Goal: Task Accomplishment & Management: Manage account settings

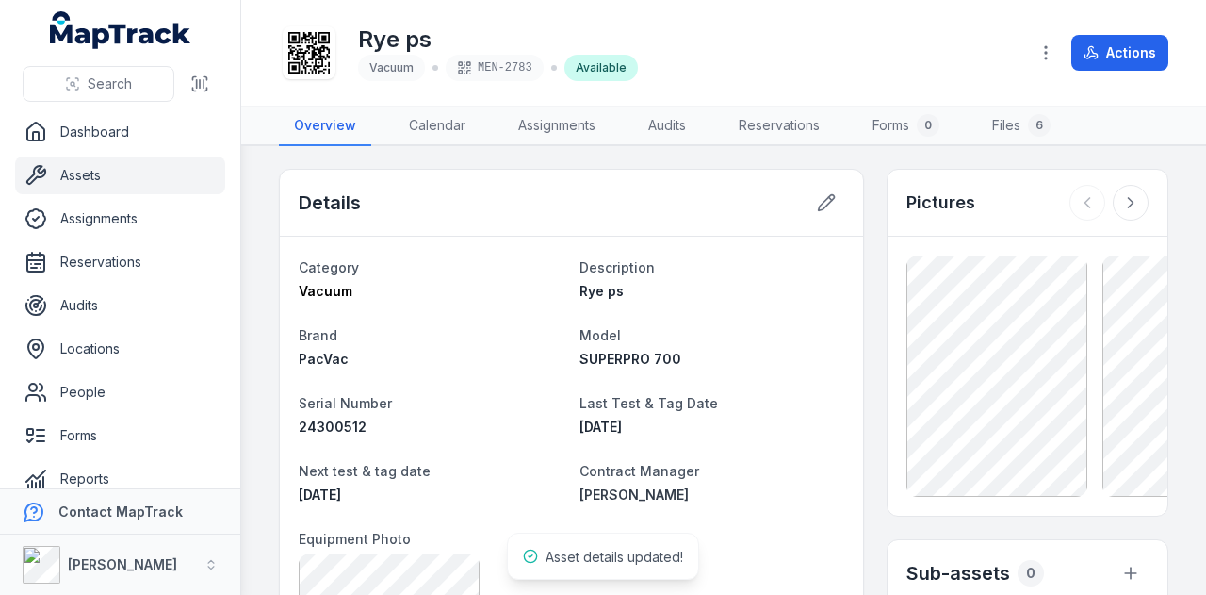
scroll to position [106, 0]
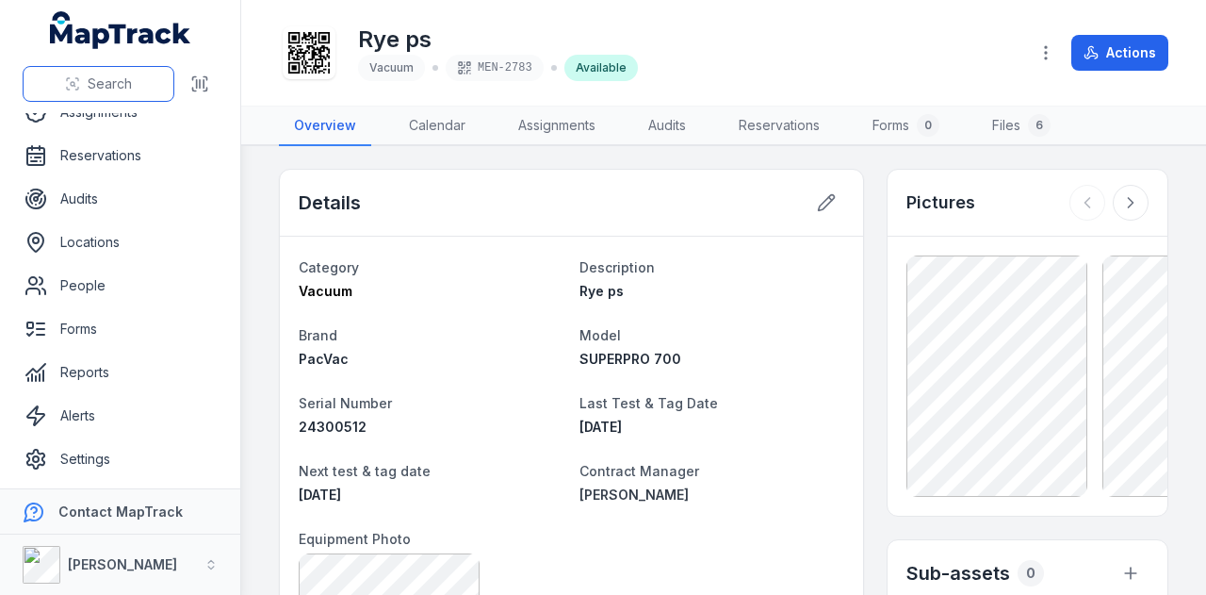
click at [98, 75] on span "Search" at bounding box center [110, 83] width 44 height 19
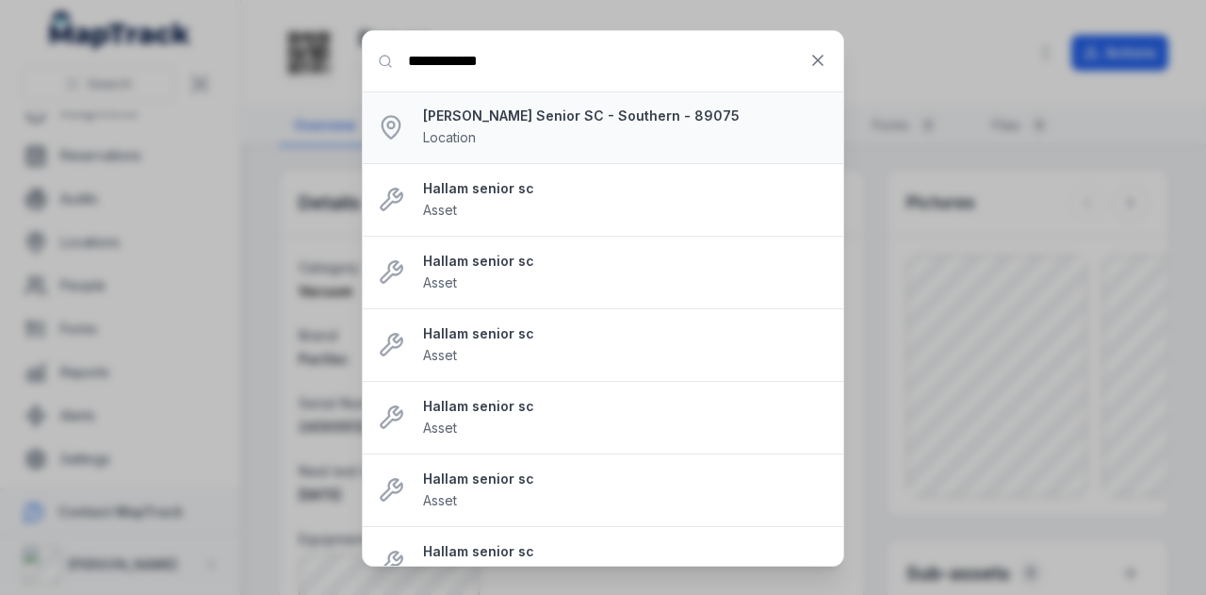
type input "**********"
click at [552, 118] on strong "[PERSON_NAME] Senior SC - Southern - 89075" at bounding box center [625, 115] width 405 height 19
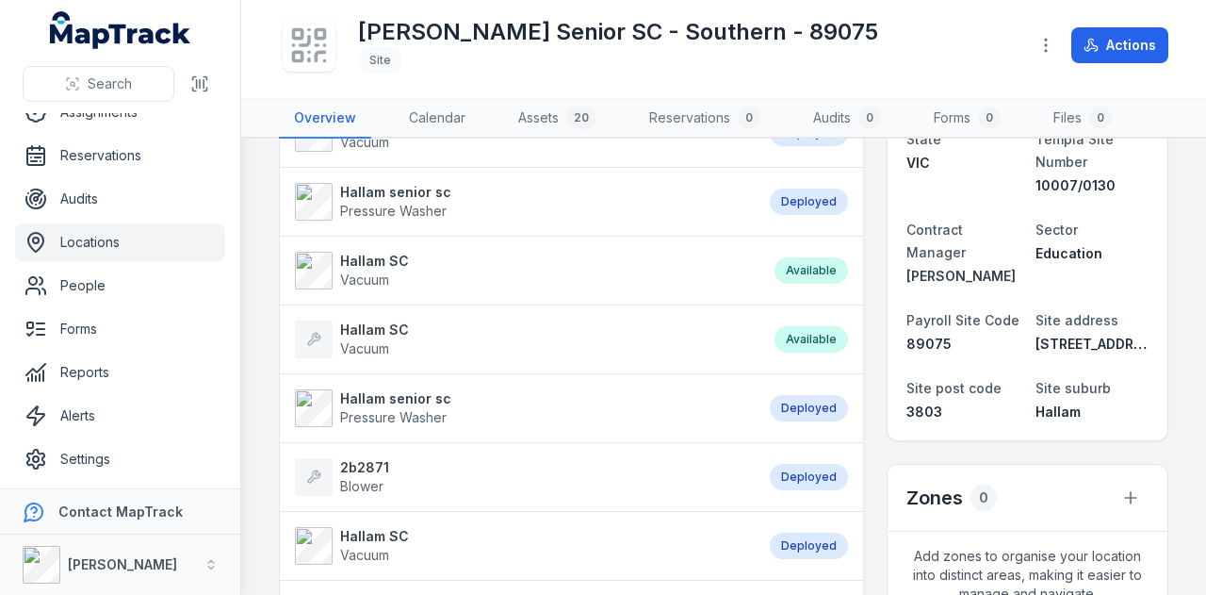
scroll to position [94, 0]
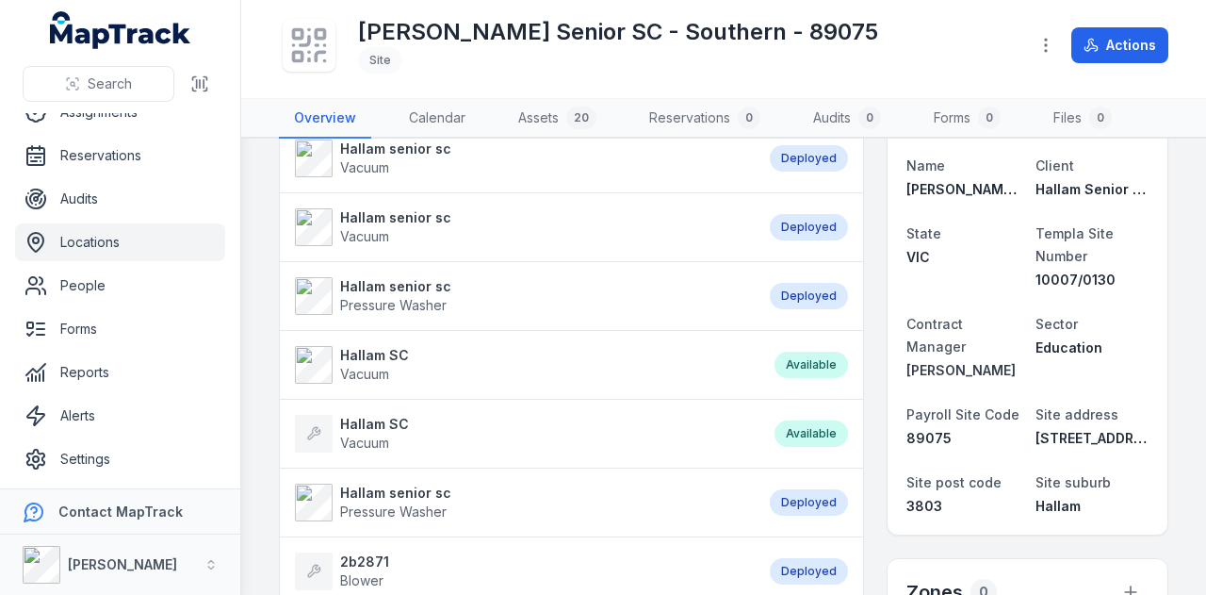
click at [427, 287] on strong "Hallam senior sc" at bounding box center [395, 286] width 111 height 19
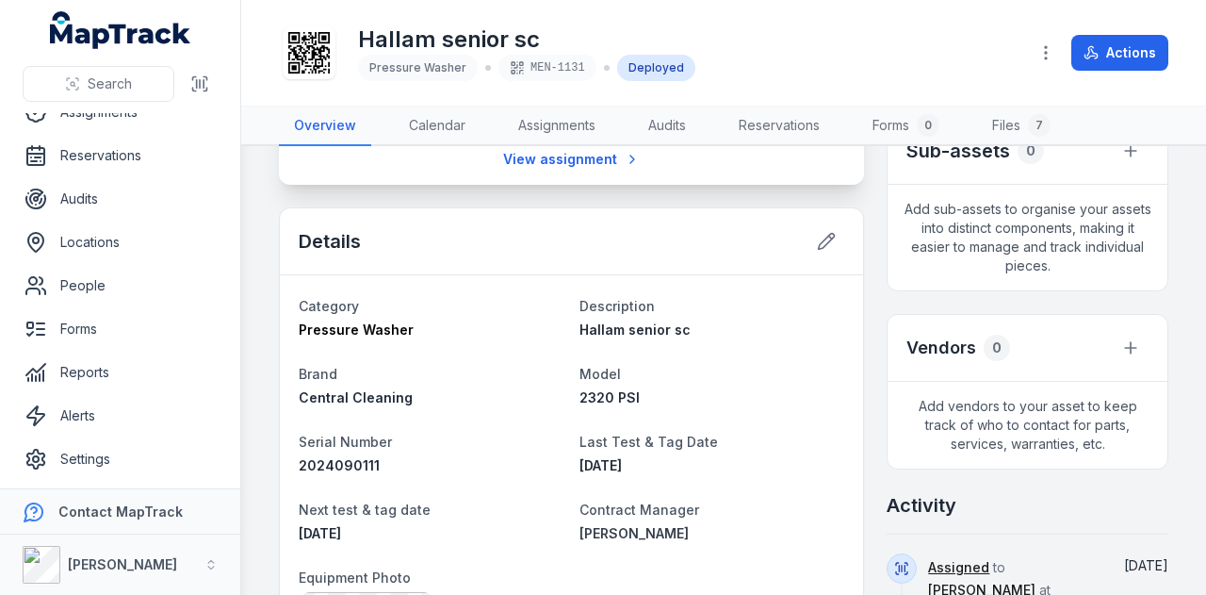
scroll to position [283, 0]
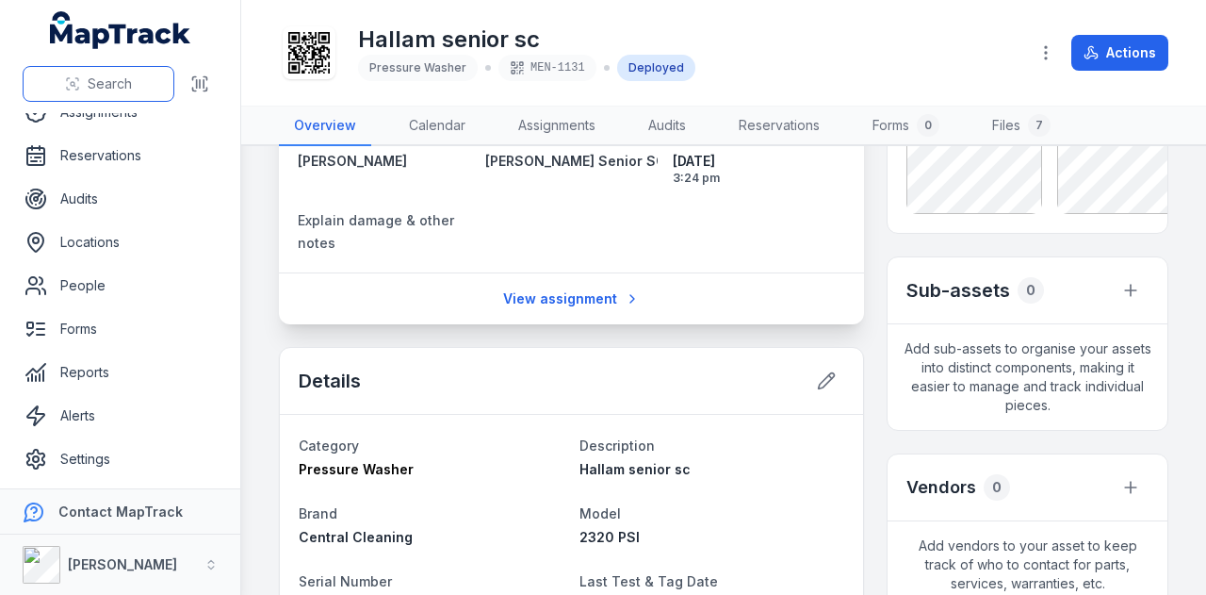
click at [103, 79] on span "Search" at bounding box center [110, 83] width 44 height 19
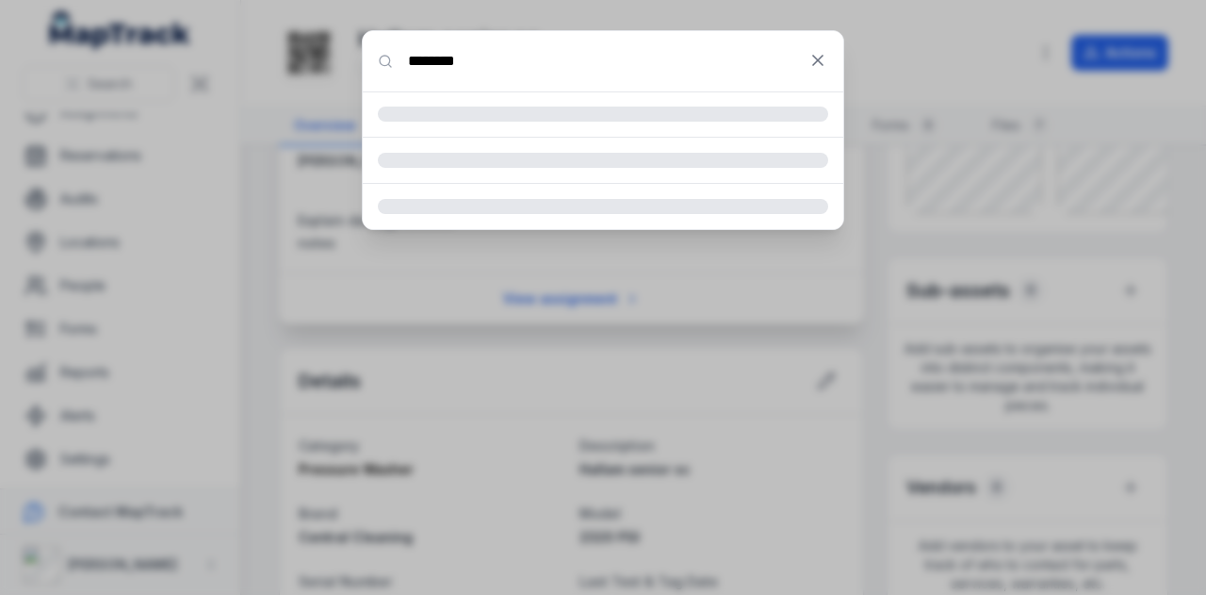
type input "********"
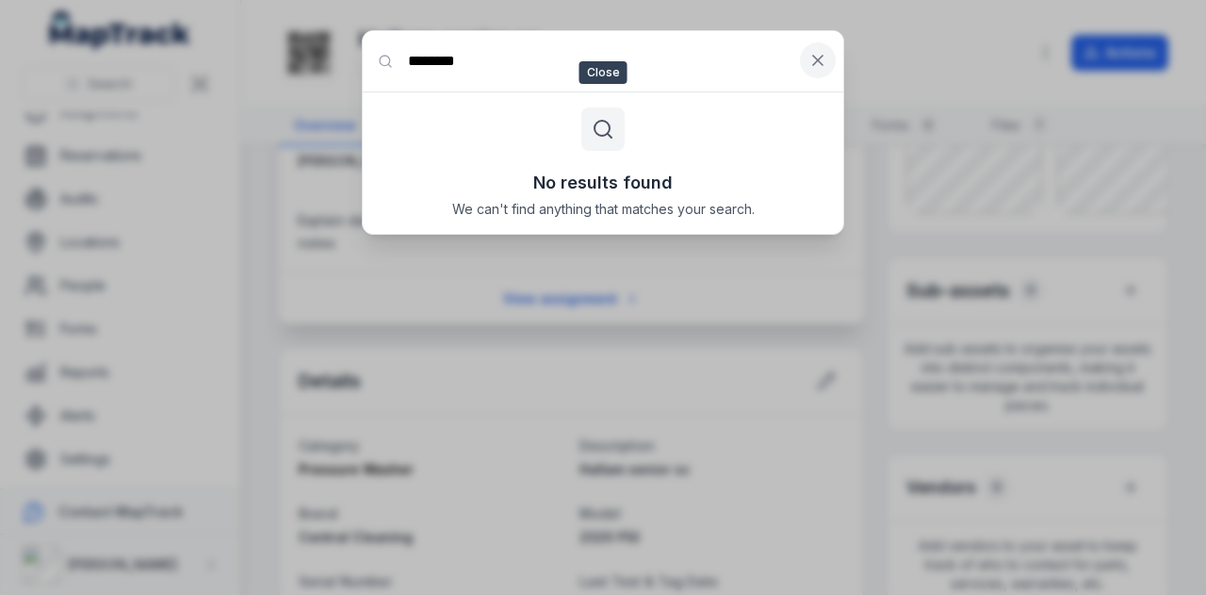
click at [818, 67] on icon at bounding box center [818, 60] width 19 height 19
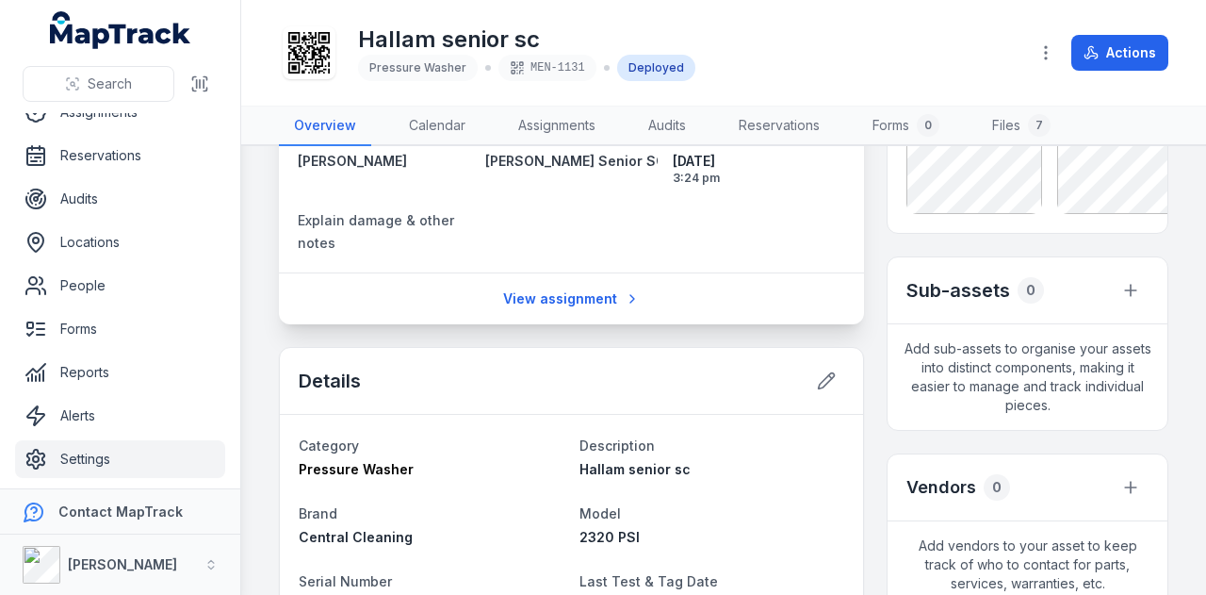
click at [107, 455] on link "Settings" at bounding box center [120, 459] width 210 height 38
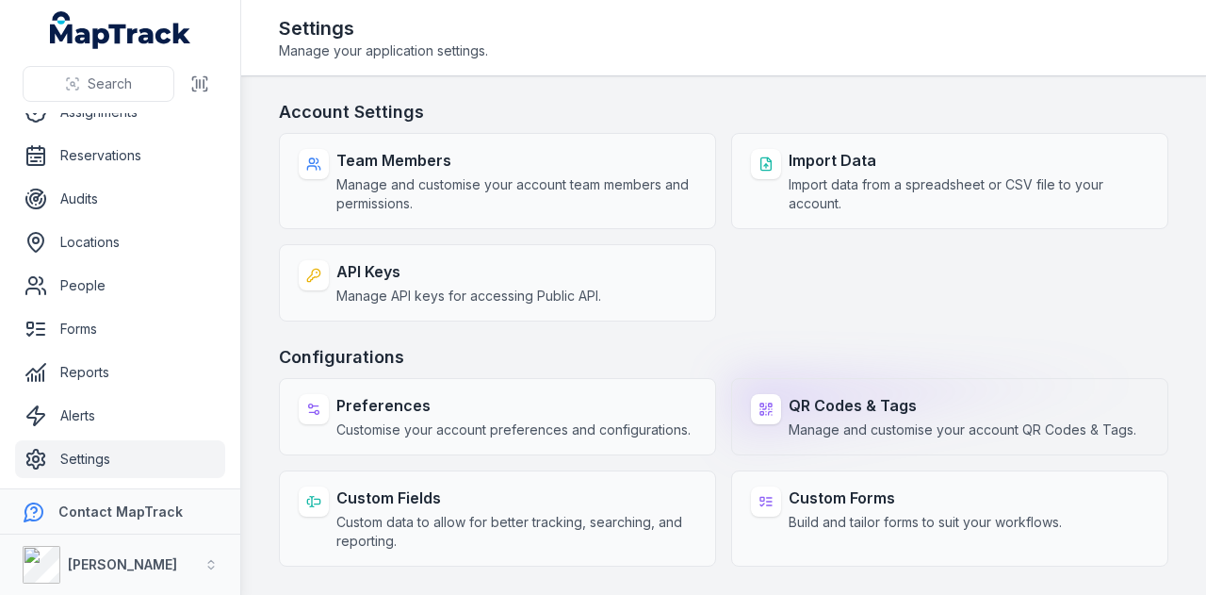
click at [926, 429] on span "Manage and customise your account QR Codes & Tags." at bounding box center [963, 429] width 348 height 19
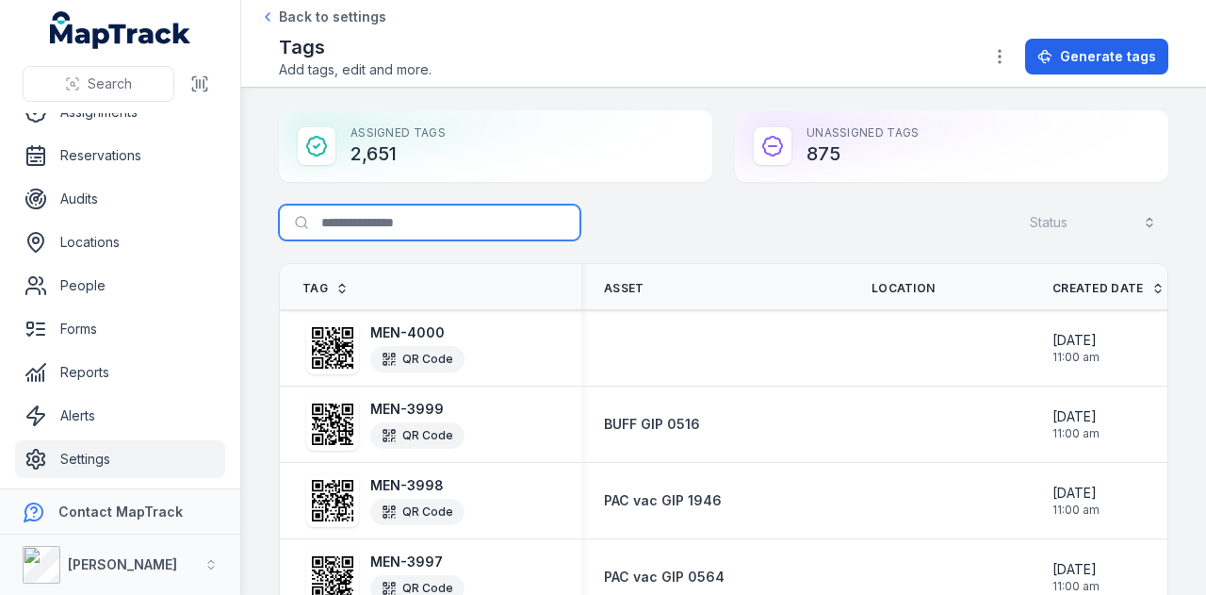
click at [394, 237] on input "Search for tags" at bounding box center [430, 223] width 302 height 36
type input "********"
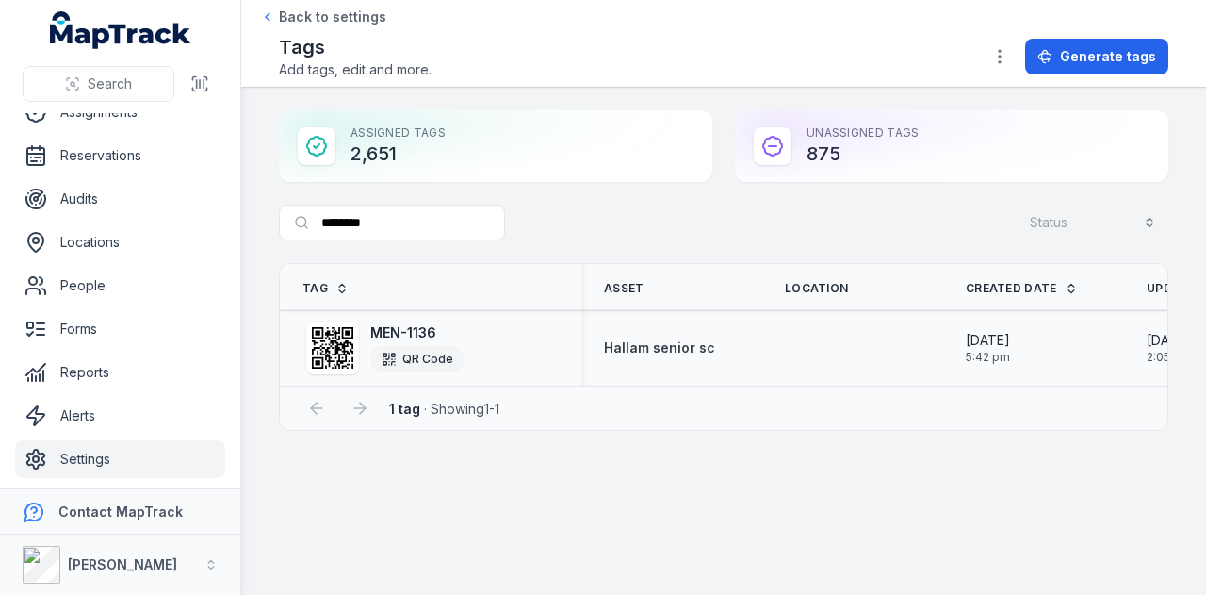
click at [339, 333] on icon at bounding box center [332, 347] width 41 height 41
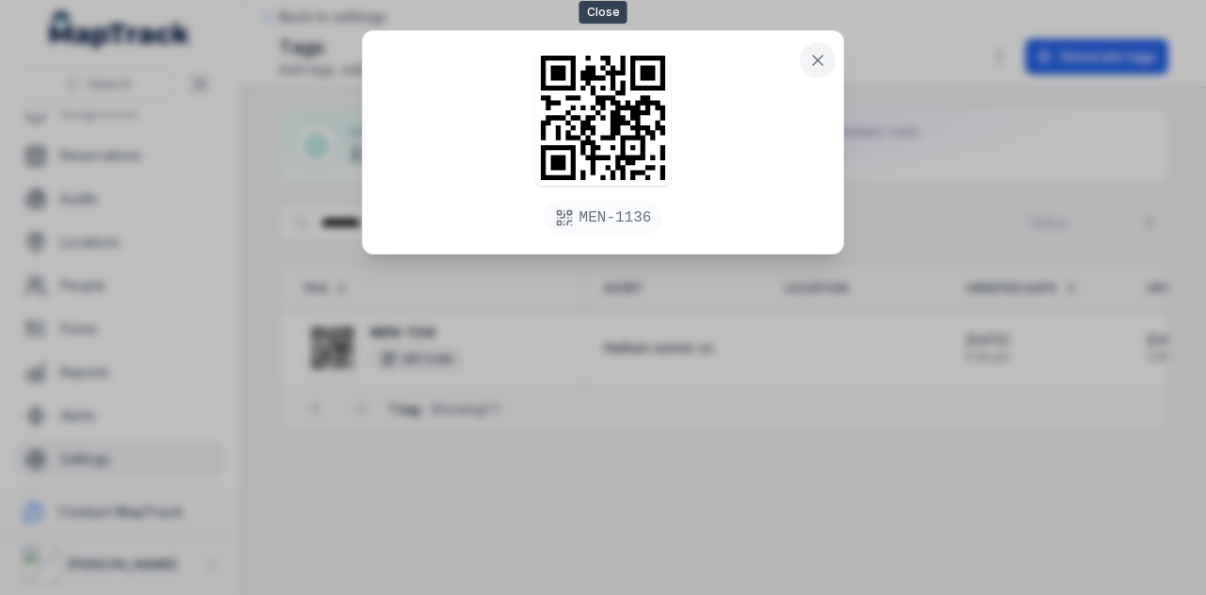
click at [815, 51] on icon at bounding box center [818, 60] width 19 height 19
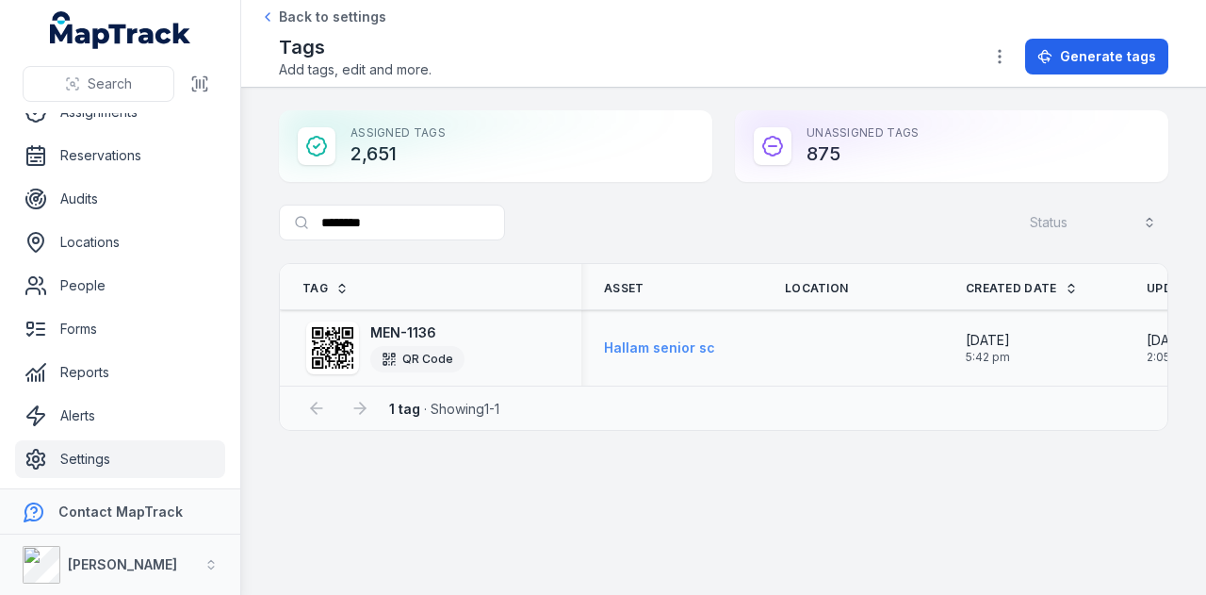
click at [652, 340] on strong "Hallam senior sc" at bounding box center [659, 347] width 111 height 19
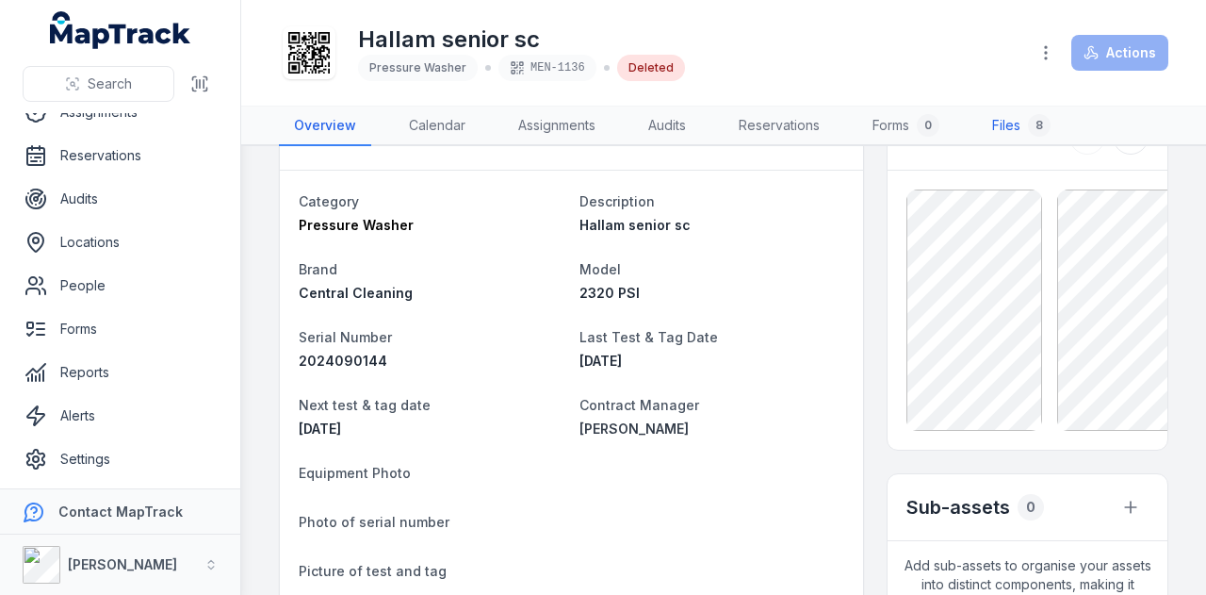
scroll to position [31, 0]
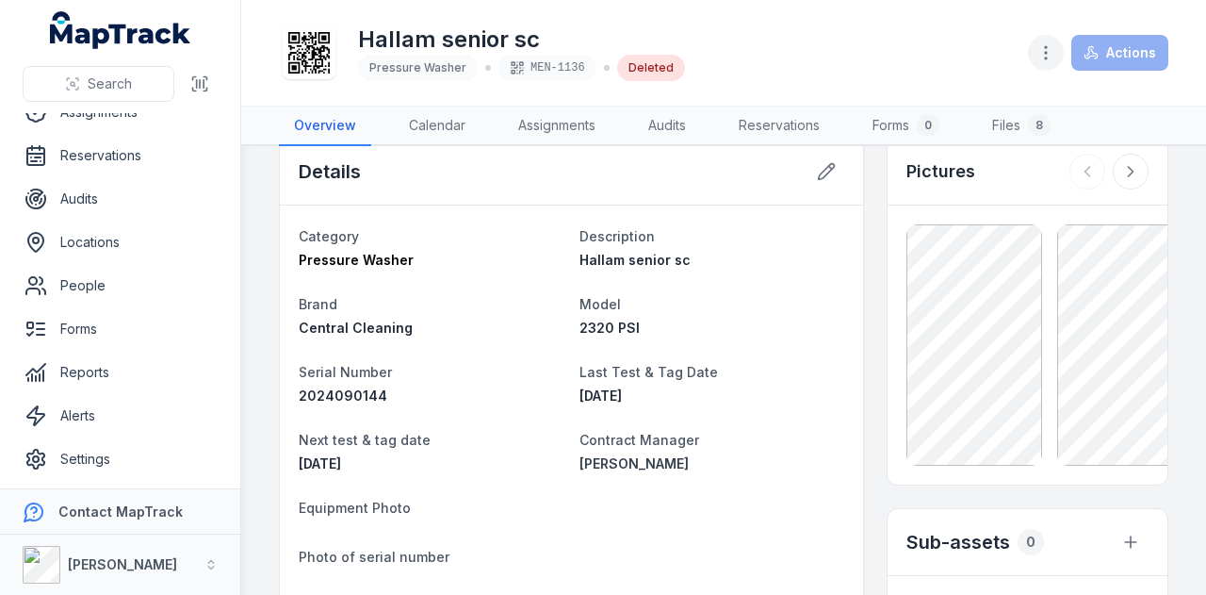
click at [1048, 64] on button "button" at bounding box center [1046, 53] width 36 height 36
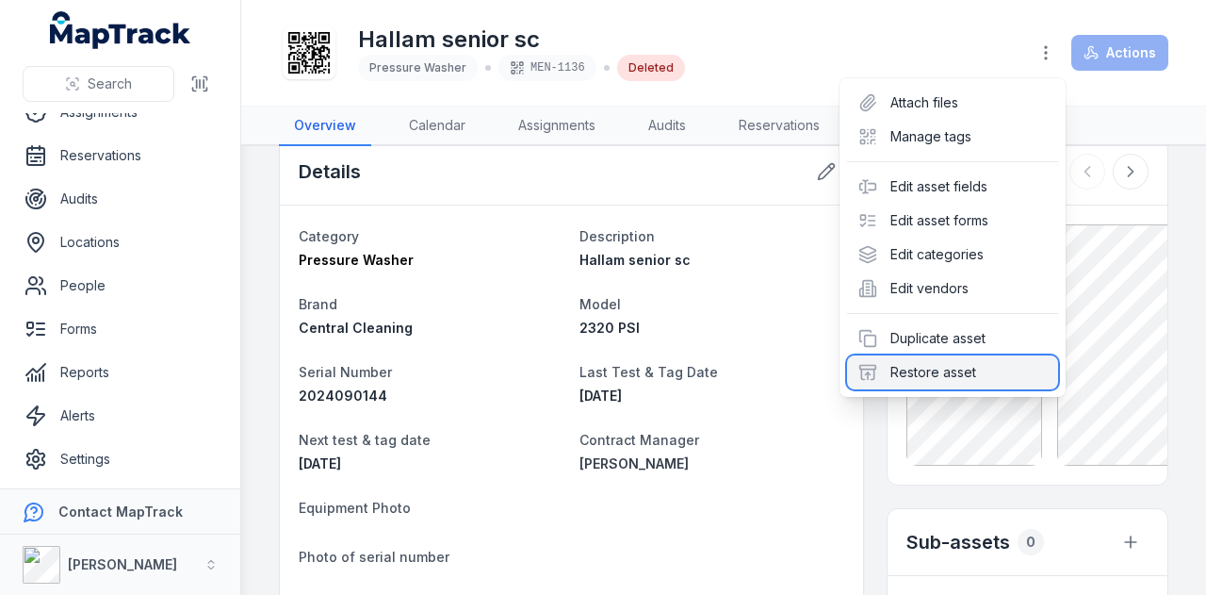
click at [958, 376] on div "Restore asset" at bounding box center [952, 372] width 211 height 34
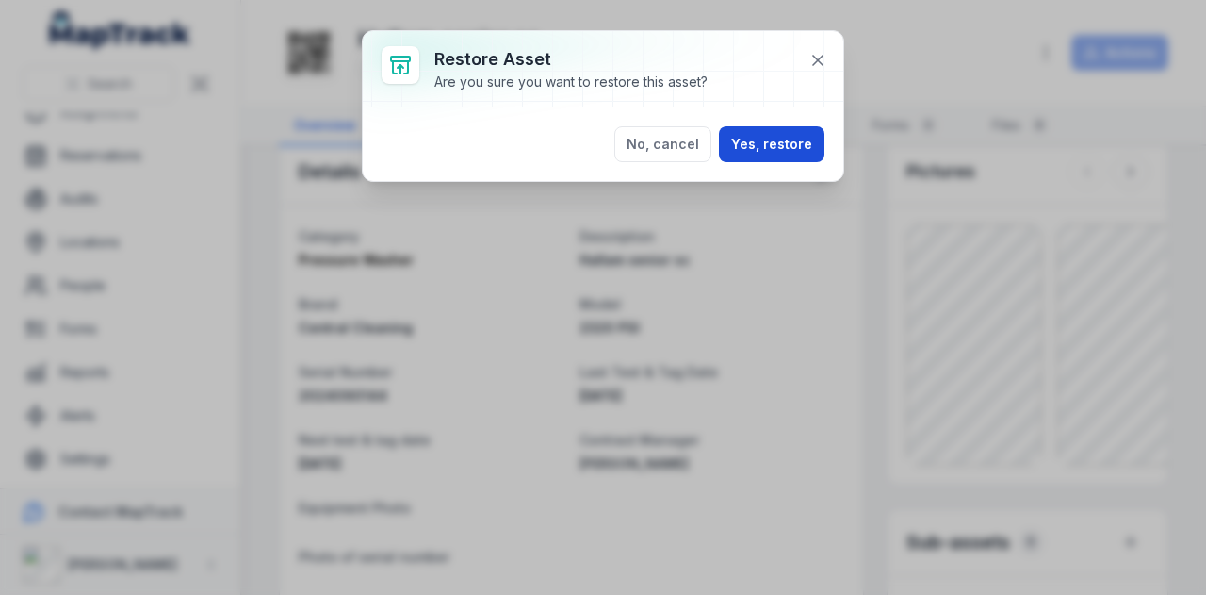
click at [781, 156] on button "Yes, restore" at bounding box center [772, 144] width 106 height 36
click at [777, 146] on button "Yes, restore" at bounding box center [772, 144] width 106 height 36
